Goal: Task Accomplishment & Management: Use online tool/utility

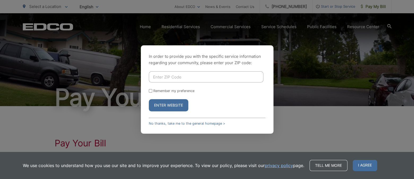
click at [206, 77] on input "Enter ZIP Code" at bounding box center [206, 76] width 115 height 11
type input "9"
type input "92131"
click at [149, 99] on button "Enter Website" at bounding box center [169, 105] width 40 height 12
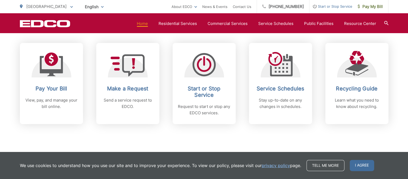
scroll to position [239, 0]
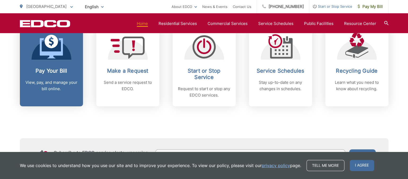
click at [48, 68] on h2 "Pay Your Bill" at bounding box center [51, 71] width 53 height 6
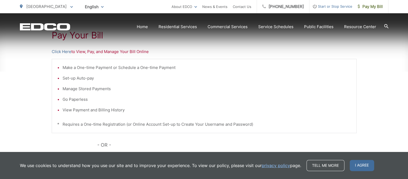
scroll to position [119, 0]
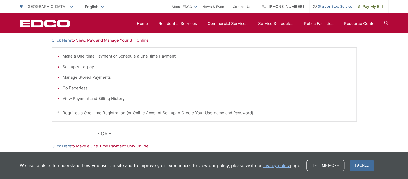
click at [76, 40] on p "Click Here to View, Pay, and Manage Your Bill Online" at bounding box center [204, 40] width 305 height 6
click at [65, 40] on link "Click Here" at bounding box center [62, 40] width 20 height 6
